Goal: Transaction & Acquisition: Purchase product/service

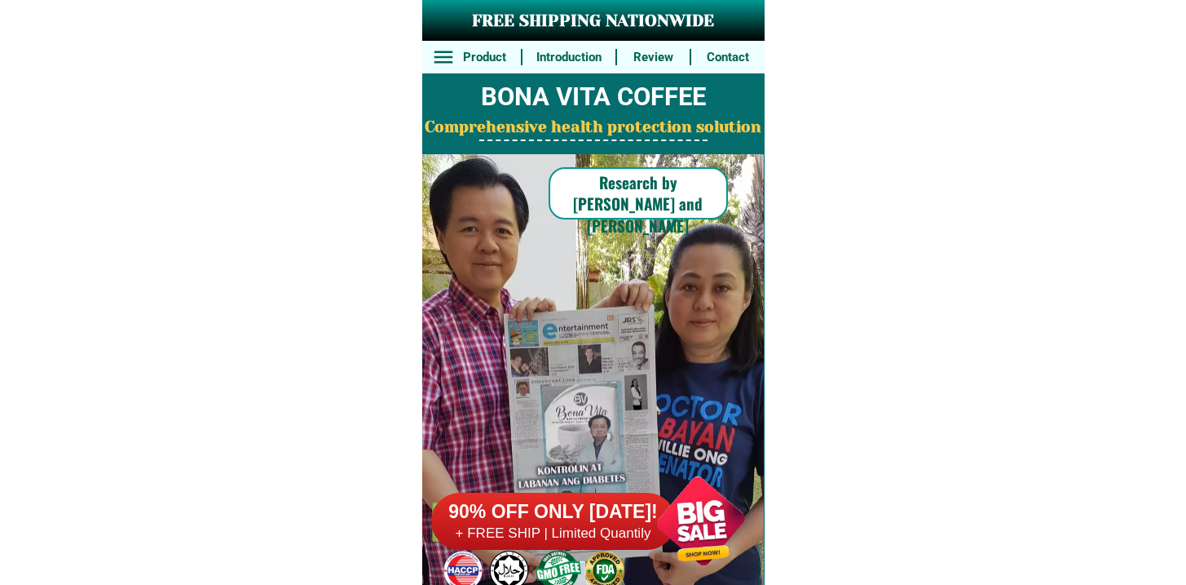
click at [592, 493] on div at bounding box center [553, 521] width 245 height 57
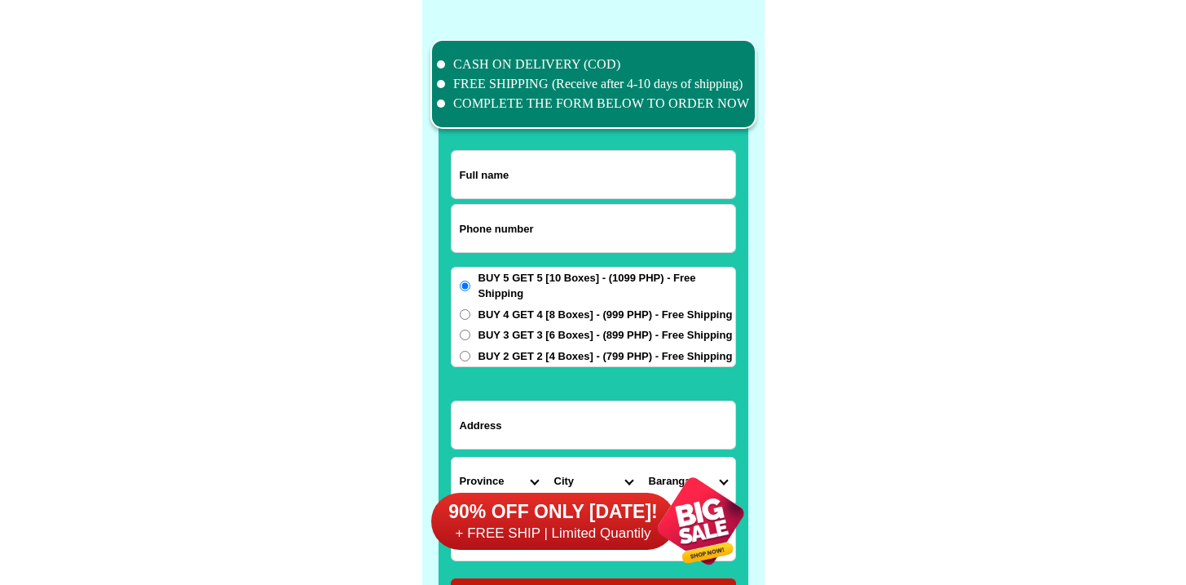
scroll to position [12676, 0]
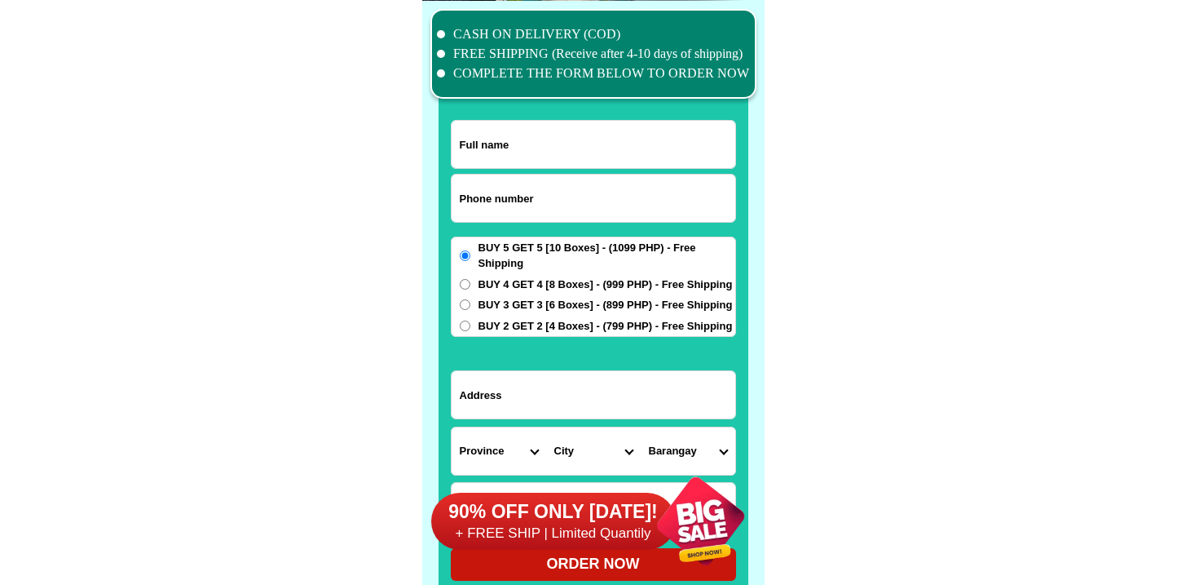
click at [552, 202] on input "Input phone_number" at bounding box center [594, 197] width 284 height 47
paste input "09273503907"
type input "09273503907"
click at [563, 153] on input "Input full_name" at bounding box center [594, 144] width 284 height 47
paste input "[PERSON_NAME]"
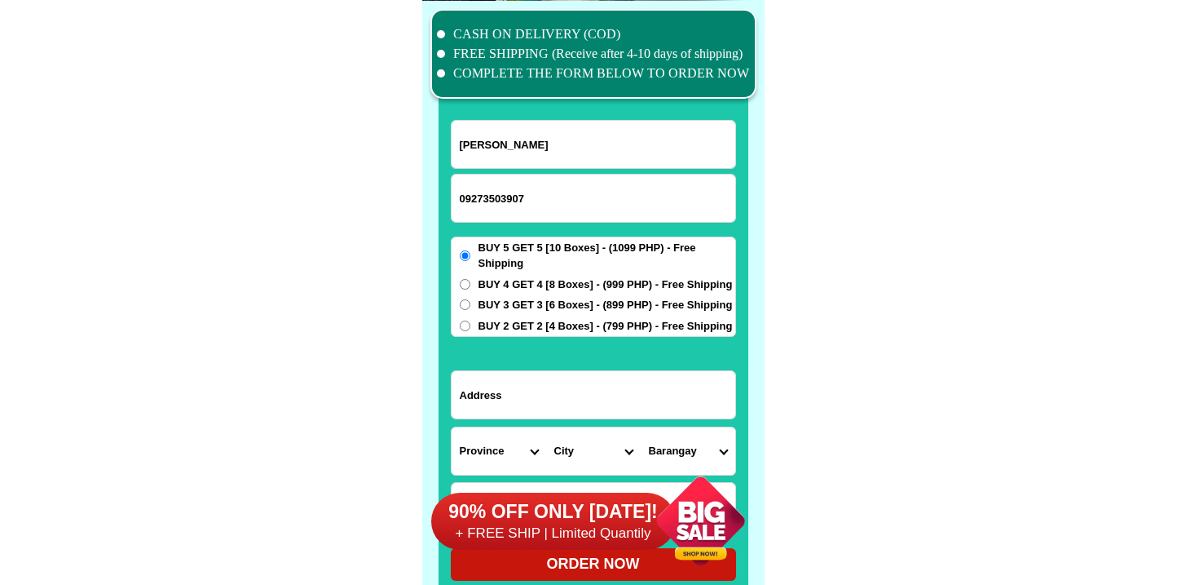
type input "[PERSON_NAME]"
click at [516, 256] on span "BUY 5 GET 5 [10 Boxes] - (1099 PHP) - Free Shipping" at bounding box center [607, 256] width 257 height 32
click at [470, 256] on input "BUY 5 GET 5 [10 Boxes] - (1099 PHP) - Free Shipping" at bounding box center [465, 255] width 11 height 11
click at [511, 273] on div "BUY 5 GET 5 [10 Boxes] - (1099 PHP) - Free Shipping BUY 4 GET 4 [8 Boxes] - (99…" at bounding box center [593, 286] width 285 height 101
click at [510, 275] on div "BUY 5 GET 5 [10 Boxes] - (1099 PHP) - Free Shipping BUY 4 GET 4 [8 Boxes] - (99…" at bounding box center [593, 286] width 285 height 101
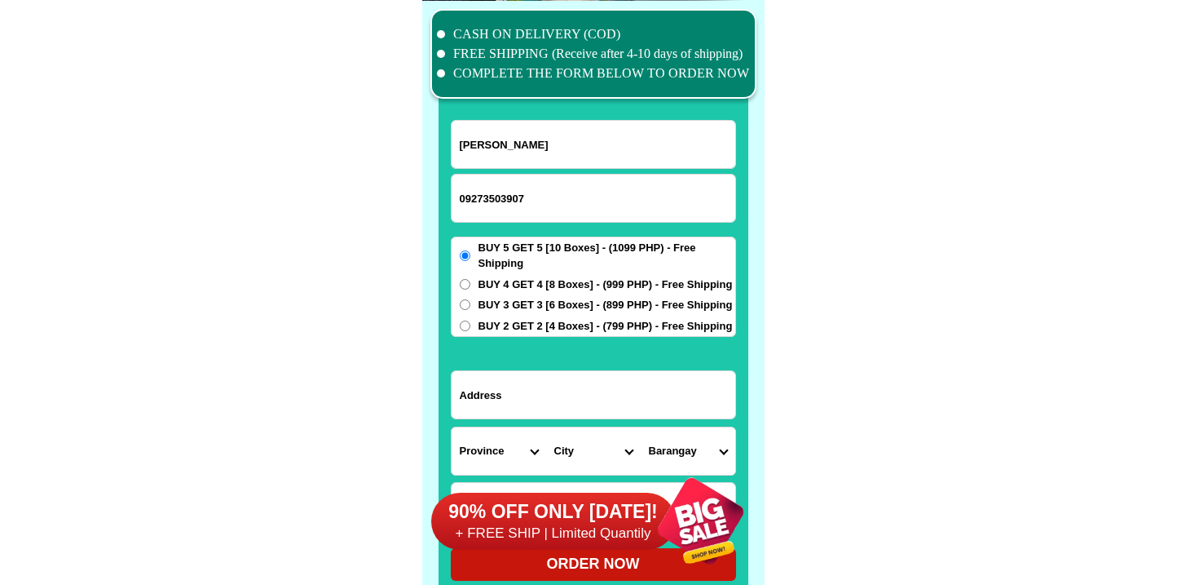
click at [510, 281] on span "BUY 4 GET 4 [8 Boxes] - (999 PHP) - Free Shipping" at bounding box center [606, 284] width 254 height 16
click at [470, 281] on input "BUY 4 GET 4 [8 Boxes] - (999 PHP) - Free Shipping" at bounding box center [465, 284] width 11 height 11
radio input "true"
